Goal: Complete application form

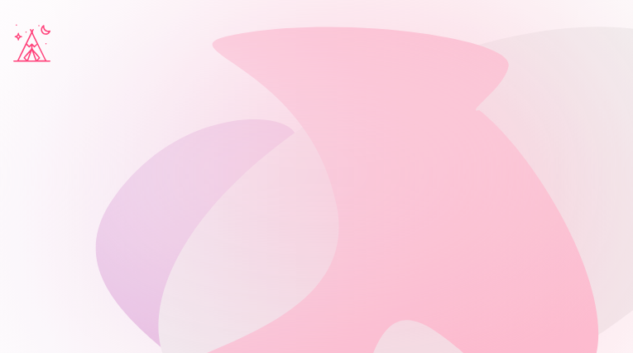
type input "********"
type input "**********"
